Goal: Task Accomplishment & Management: Use online tool/utility

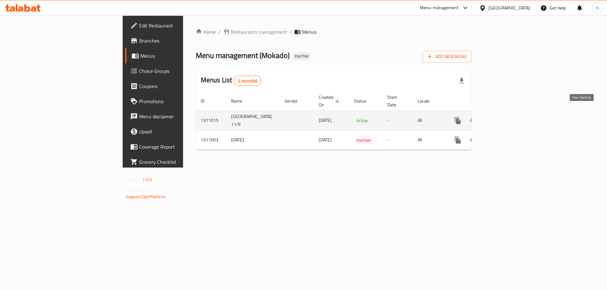
click at [507, 117] on icon "enhanced table" at bounding box center [503, 121] width 8 height 8
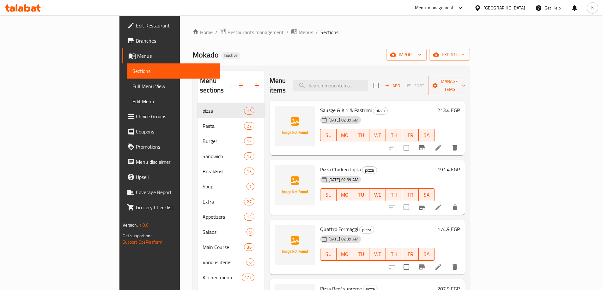
click at [379, 29] on ol "Home / Restaurants management / Menus / Sections" at bounding box center [331, 32] width 278 height 8
click at [422, 57] on span "import" at bounding box center [406, 55] width 30 height 8
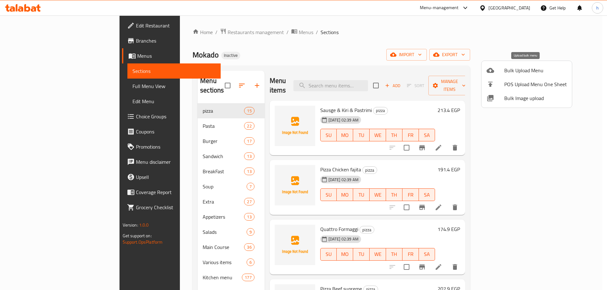
click at [510, 70] on span "Bulk Upload Menu" at bounding box center [535, 71] width 63 height 8
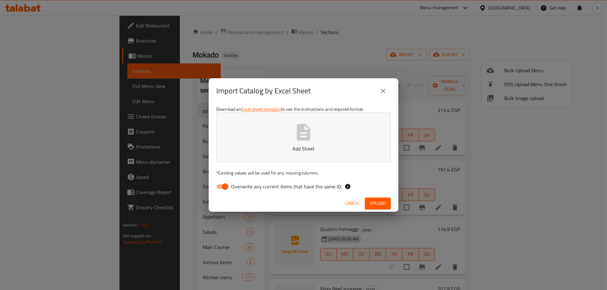
click at [224, 186] on input "Overwrite any current items that have the same ID." at bounding box center [225, 187] width 36 height 12
checkbox input "false"
click at [284, 130] on button "Add Sheet" at bounding box center [303, 138] width 174 height 50
click at [382, 202] on span "Upload" at bounding box center [378, 204] width 16 height 8
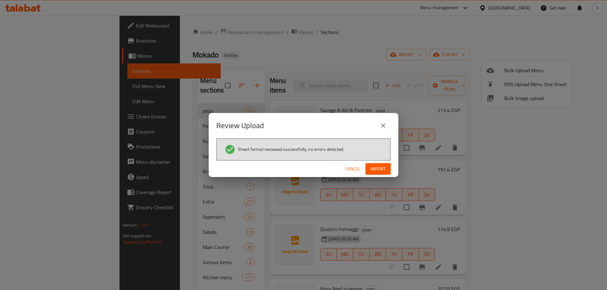
click at [374, 168] on span "Import" at bounding box center [377, 169] width 15 height 8
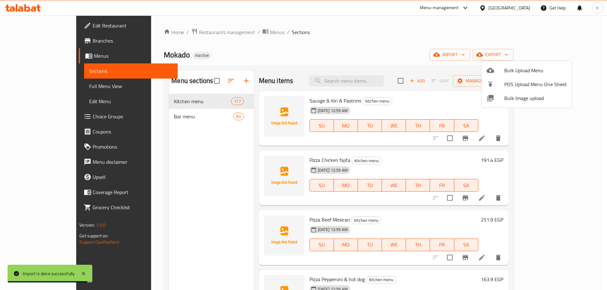
click at [341, 28] on div at bounding box center [303, 145] width 607 height 290
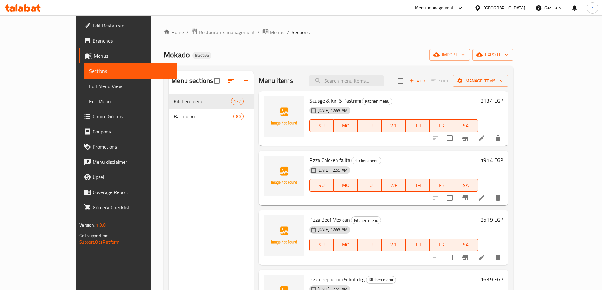
click at [89, 69] on span "Sections" at bounding box center [130, 71] width 82 height 8
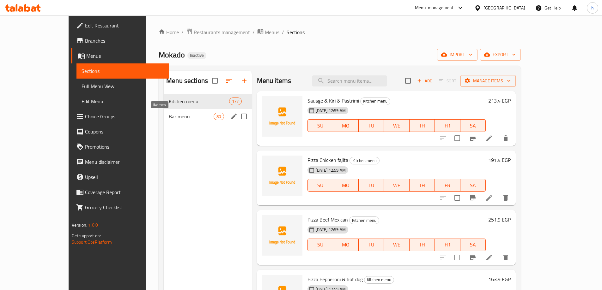
click at [169, 118] on span "Bar menu" at bounding box center [191, 117] width 45 height 8
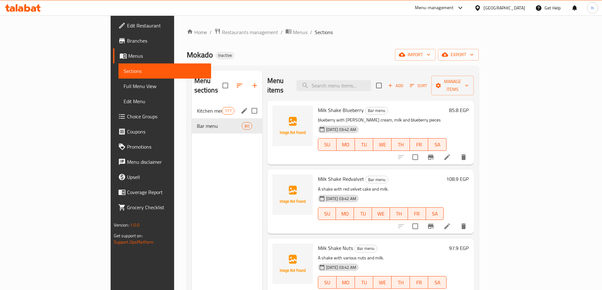
click at [192, 106] on div "Kitchen menu 177" at bounding box center [227, 110] width 70 height 15
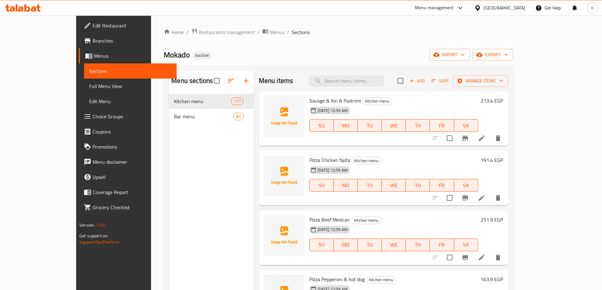
click at [331, 50] on div "Mokado Inactive import export" at bounding box center [338, 55] width 349 height 12
click at [334, 29] on ol "Home / Restaurants management / Menus / Sections" at bounding box center [338, 32] width 349 height 8
click at [89, 84] on span "Full Menu View" at bounding box center [130, 86] width 82 height 8
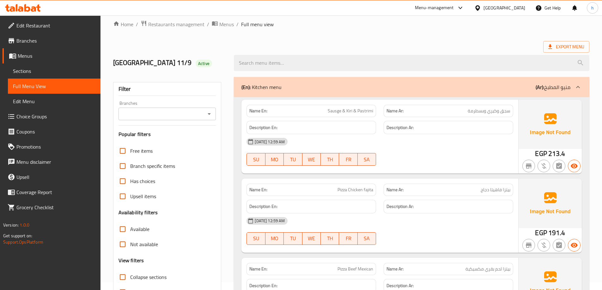
scroll to position [95, 0]
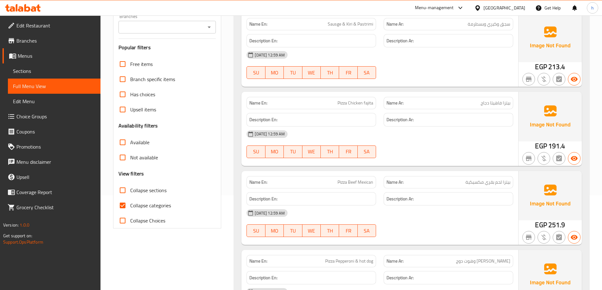
click at [124, 204] on input "Collapse categories" at bounding box center [122, 205] width 15 height 15
checkbox input "false"
click at [123, 189] on input "Collapse sections" at bounding box center [122, 190] width 15 height 15
checkbox input "true"
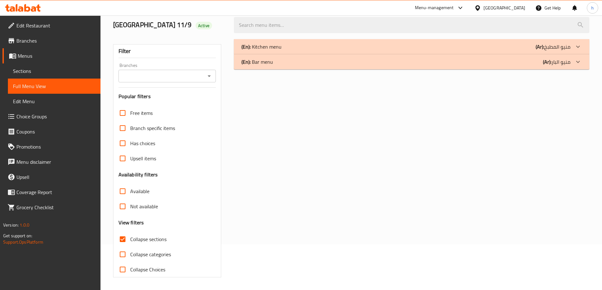
scroll to position [46, 0]
click at [564, 63] on p "(Ar): منيو البار" at bounding box center [556, 62] width 27 height 8
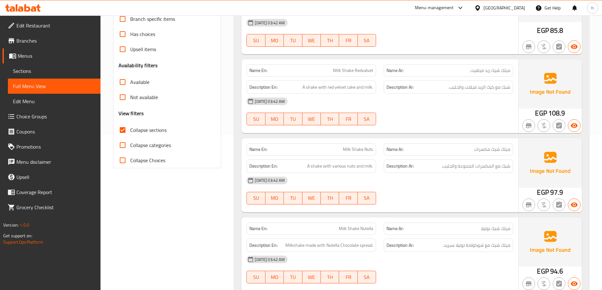
scroll to position [0, 0]
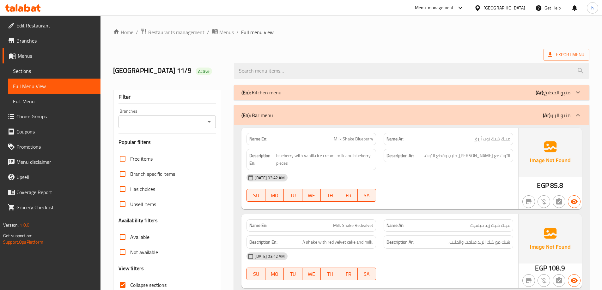
click at [28, 72] on span "Sections" at bounding box center [54, 71] width 82 height 8
